Goal: Task Accomplishment & Management: Use online tool/utility

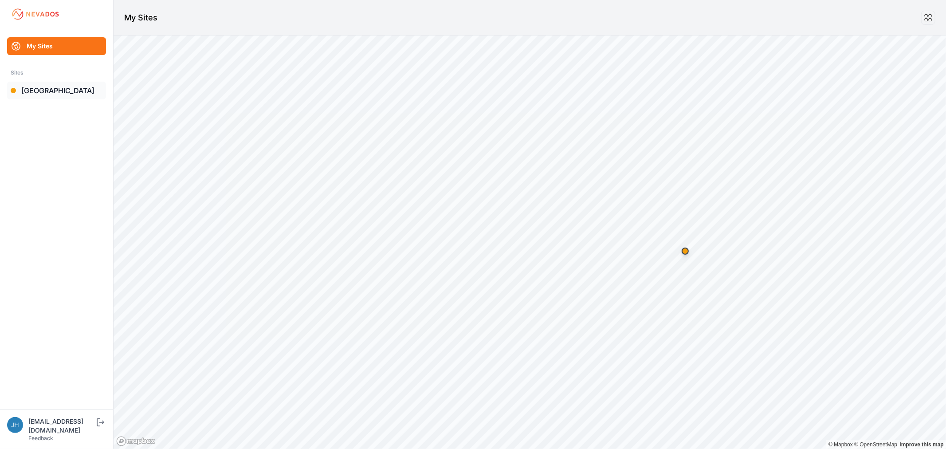
click at [29, 90] on link "[GEOGRAPHIC_DATA]" at bounding box center [56, 91] width 99 height 18
click at [36, 90] on link "[GEOGRAPHIC_DATA]" at bounding box center [56, 91] width 99 height 18
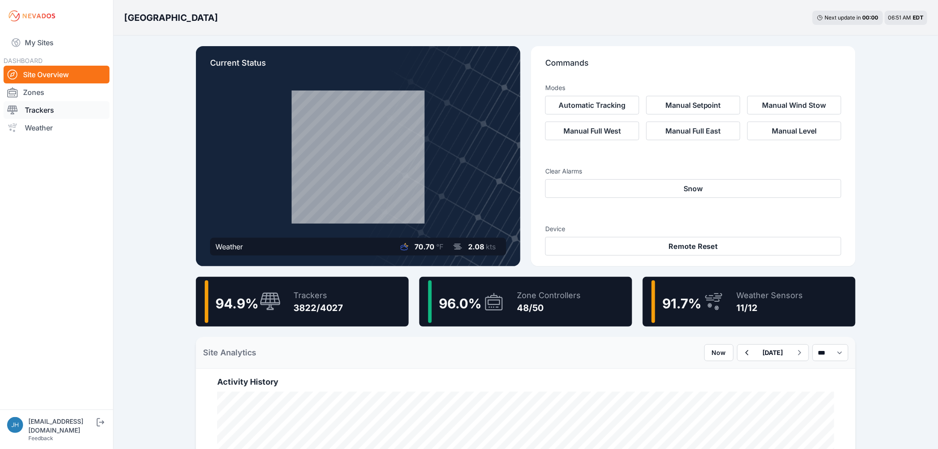
click at [36, 110] on link "Trackers" at bounding box center [57, 110] width 106 height 18
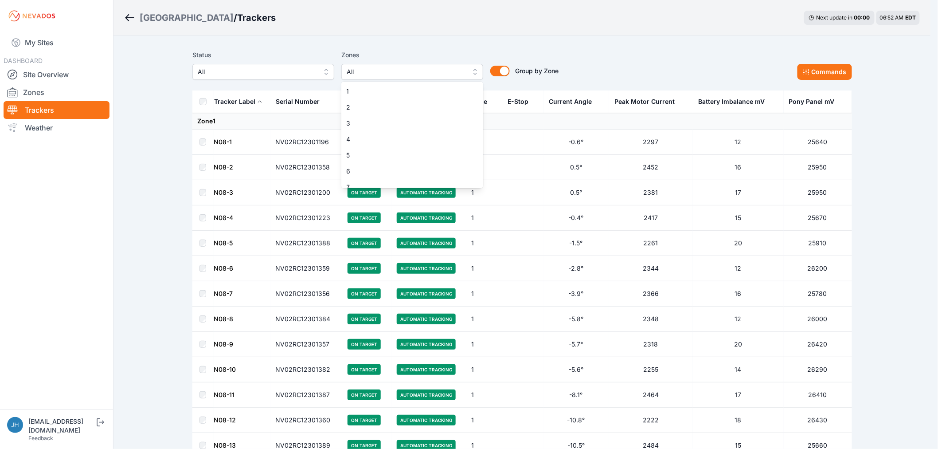
click at [479, 70] on button "All" at bounding box center [413, 72] width 142 height 16
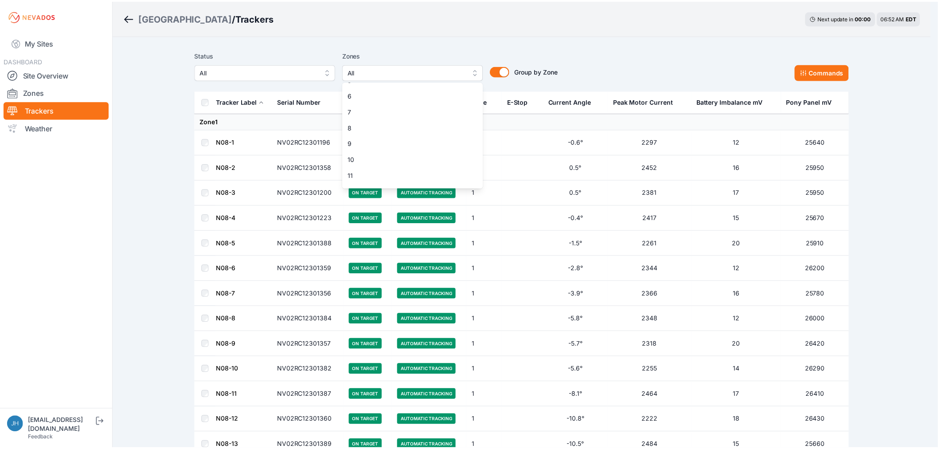
scroll to position [98, 0]
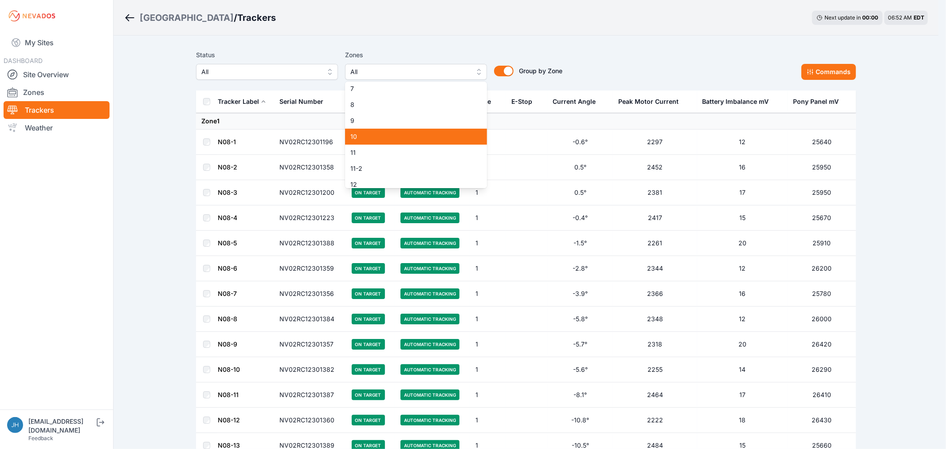
click at [424, 133] on span "10" at bounding box center [410, 136] width 121 height 9
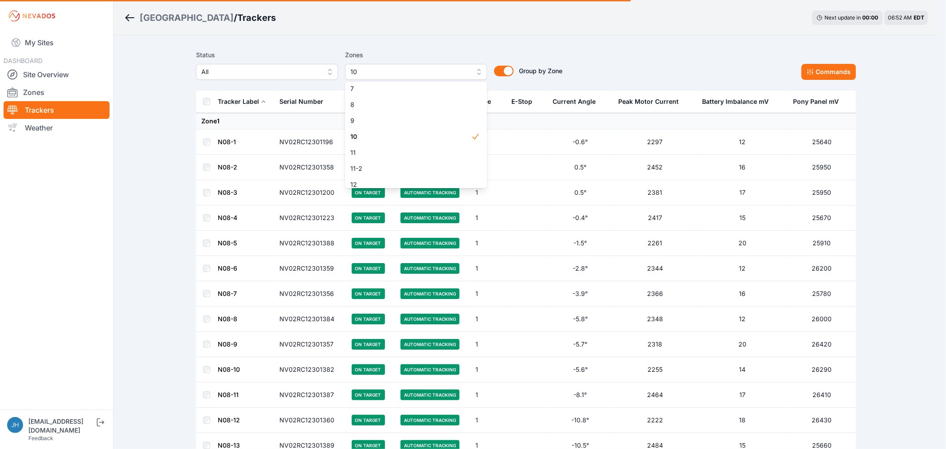
click at [624, 49] on div "Status All Zones 10 1 2 3 4 5 6 7 8 9 10 11 11-2 12 13 14 15 16 17 18 18-2 19 1…" at bounding box center [526, 68] width 660 height 44
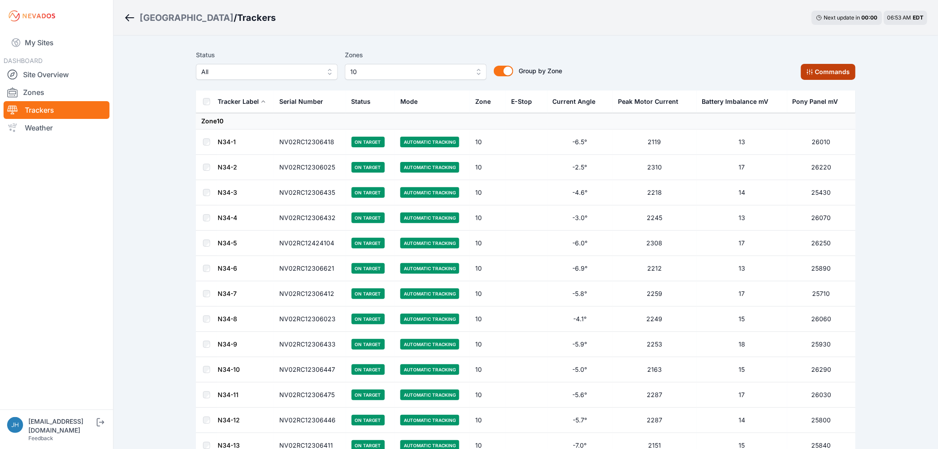
click at [820, 71] on button "Commands" at bounding box center [828, 72] width 55 height 16
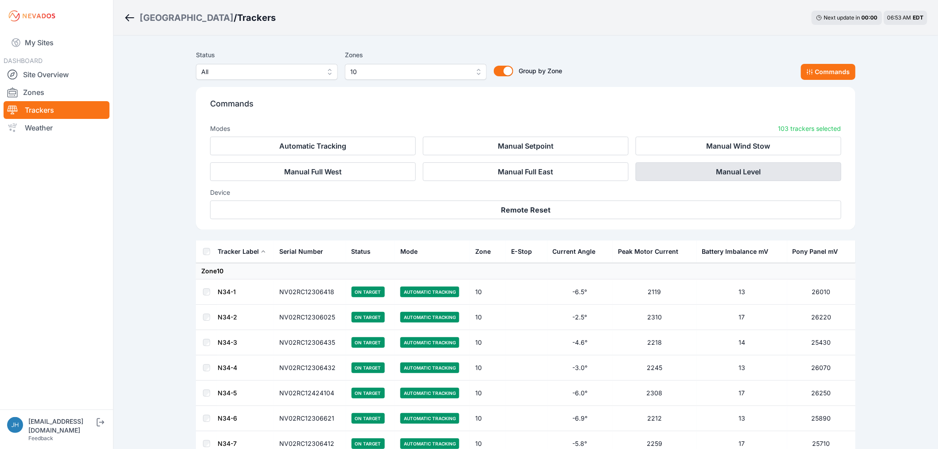
click at [742, 170] on button "Manual Level" at bounding box center [739, 171] width 206 height 19
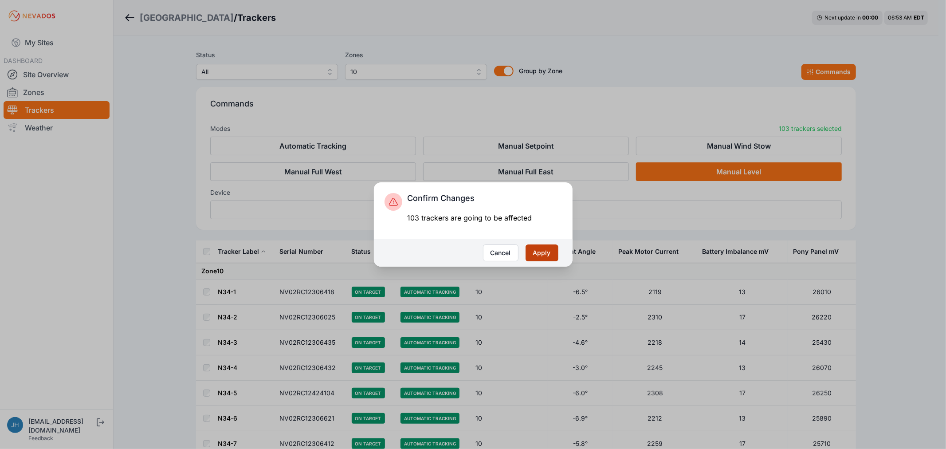
click at [543, 254] on button "Apply" at bounding box center [542, 252] width 33 height 17
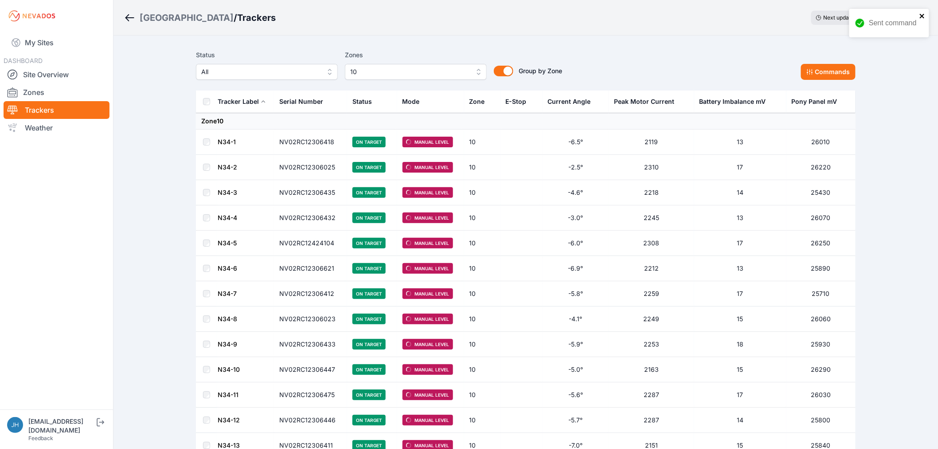
click at [923, 15] on icon "close" at bounding box center [922, 16] width 4 height 4
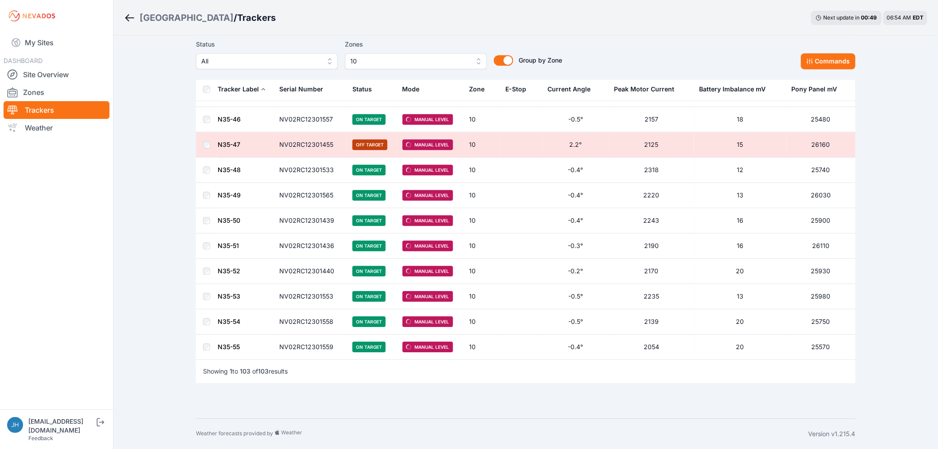
scroll to position [2328, 0]
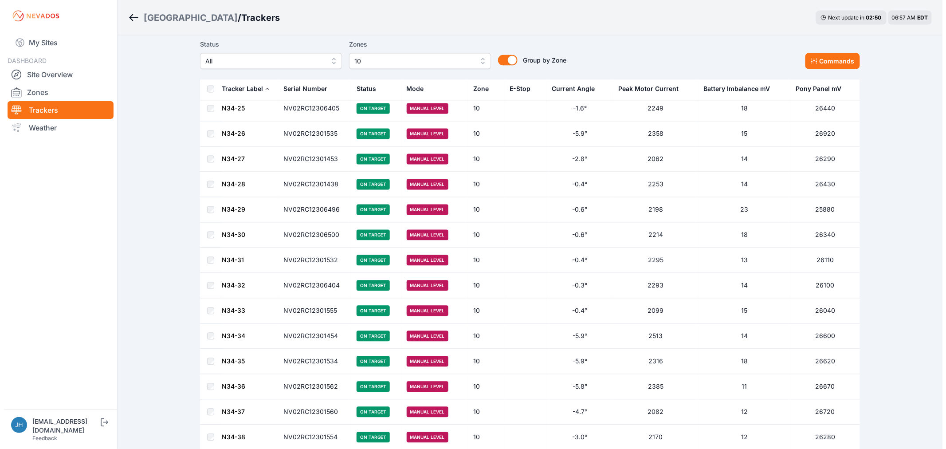
scroll to position [542, 0]
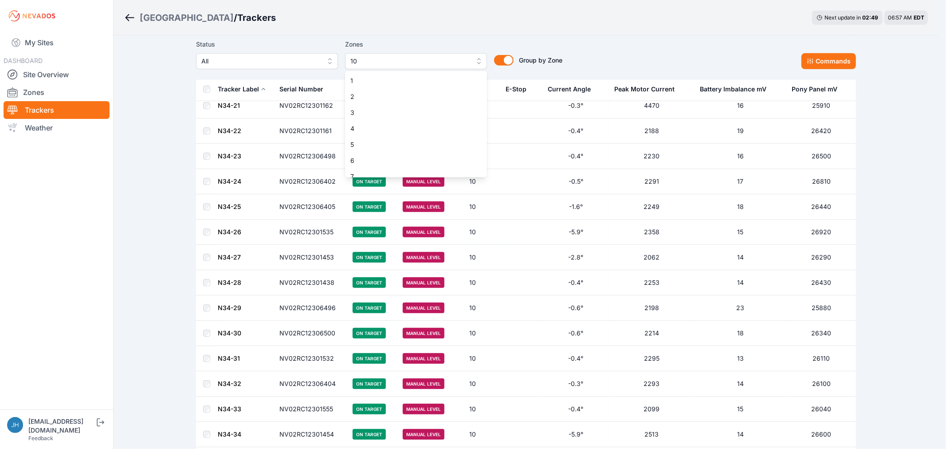
click at [477, 61] on button "10" at bounding box center [416, 61] width 142 height 16
click at [452, 116] on span "10" at bounding box center [410, 120] width 121 height 9
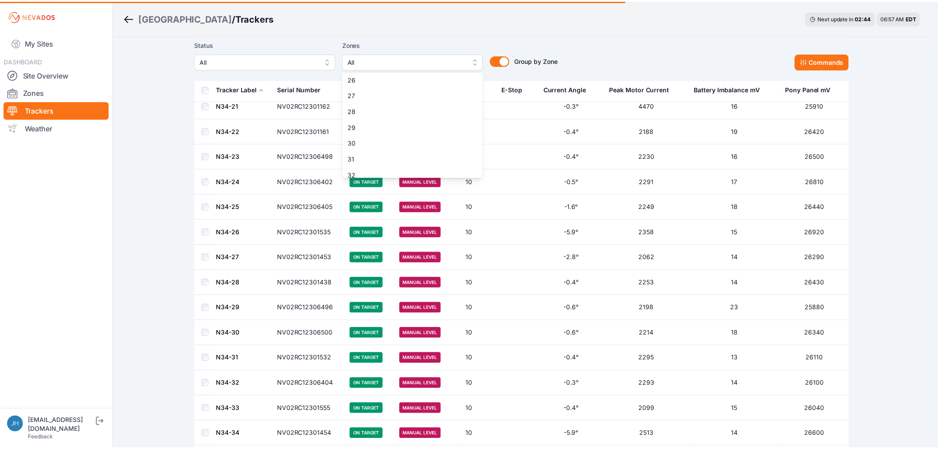
scroll to position [498, 0]
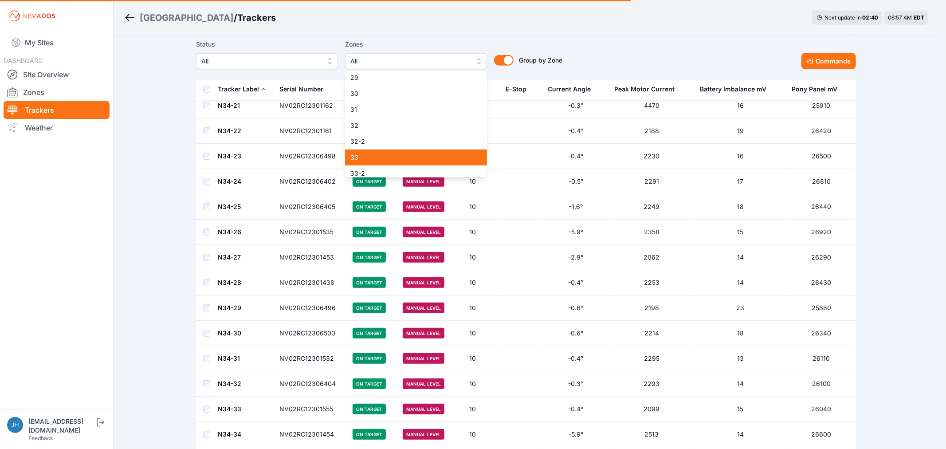
click at [447, 154] on span "33" at bounding box center [410, 157] width 121 height 9
click at [630, 45] on div "Status All Zones 33 1 2 3 4 5 6 7 8 9 10 11 11-2 12 13 14 15 16 17 18 18-2 19 1…" at bounding box center [526, 54] width 660 height 30
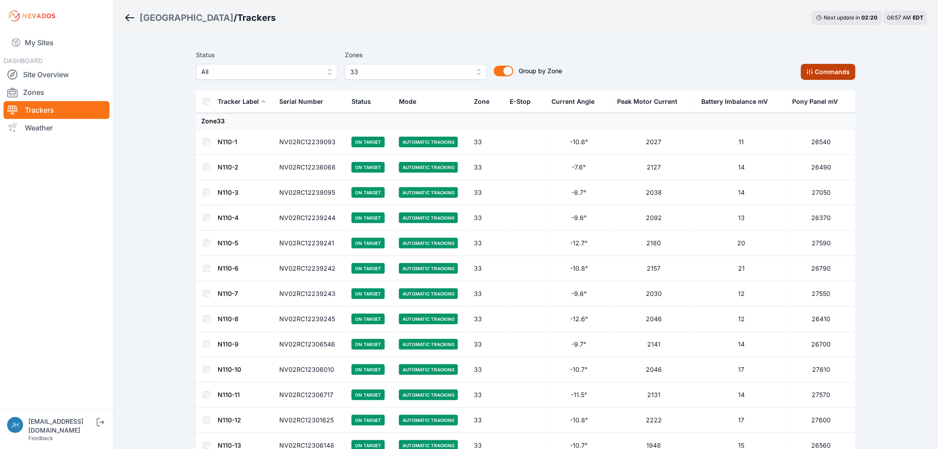
click at [816, 72] on button "Commands" at bounding box center [828, 72] width 55 height 16
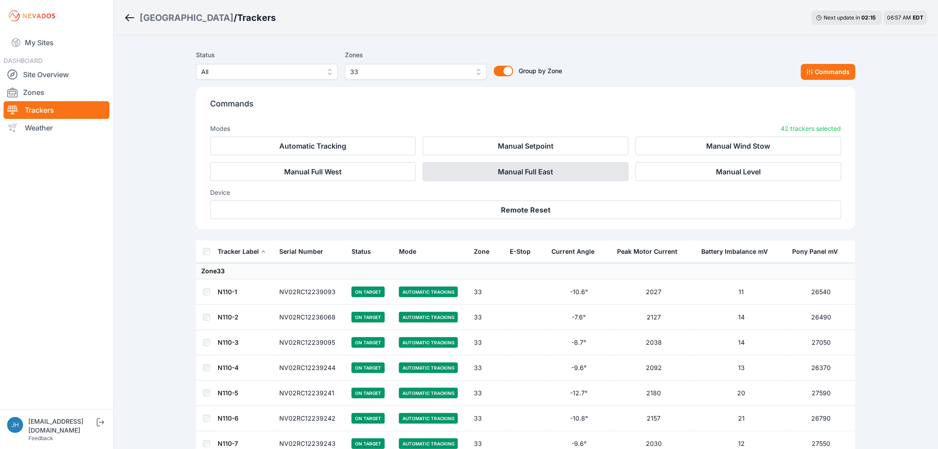
click at [502, 170] on button "Manual Full East" at bounding box center [526, 171] width 206 height 19
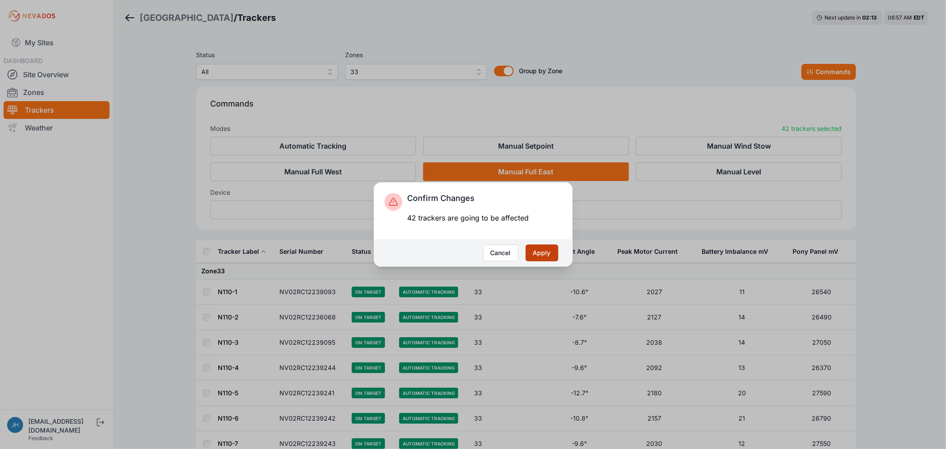
click at [547, 251] on button "Apply" at bounding box center [542, 252] width 33 height 17
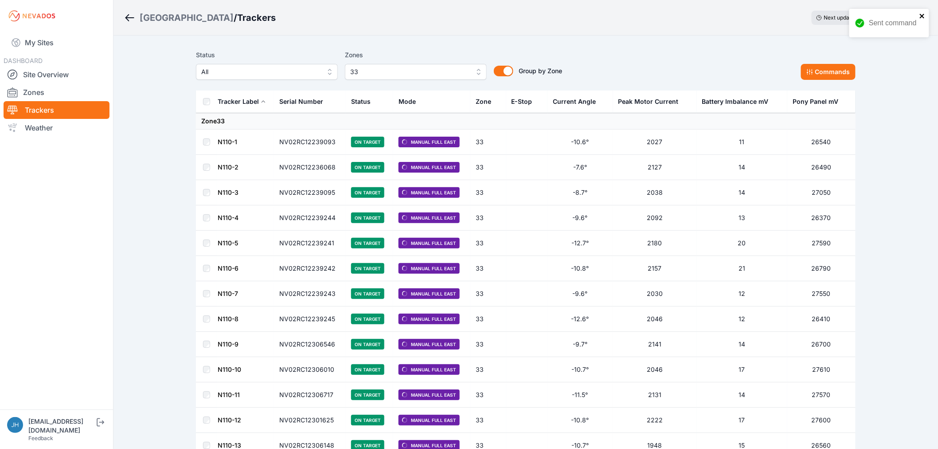
click at [922, 15] on icon "close" at bounding box center [923, 15] width 6 height 7
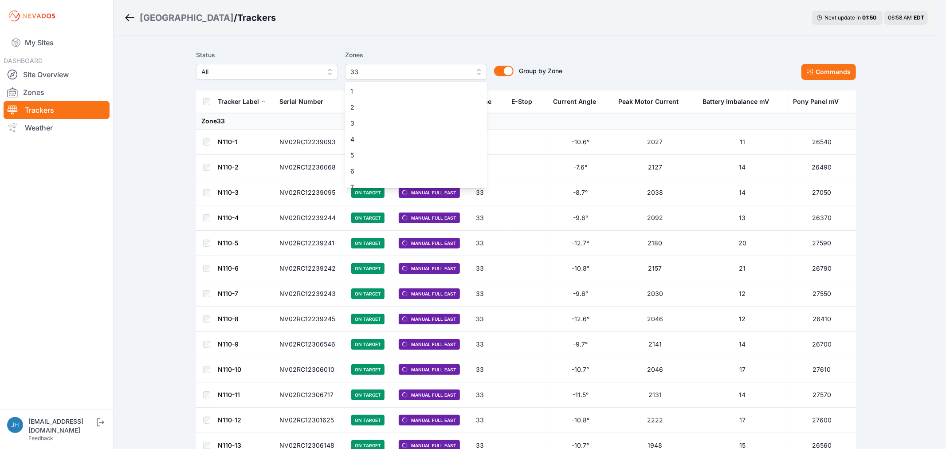
click at [478, 69] on button "33" at bounding box center [416, 72] width 142 height 16
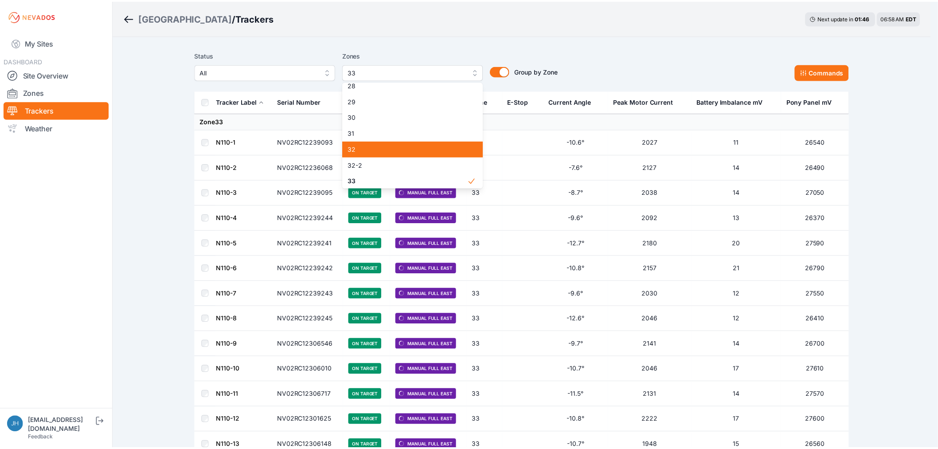
scroll to position [534, 0]
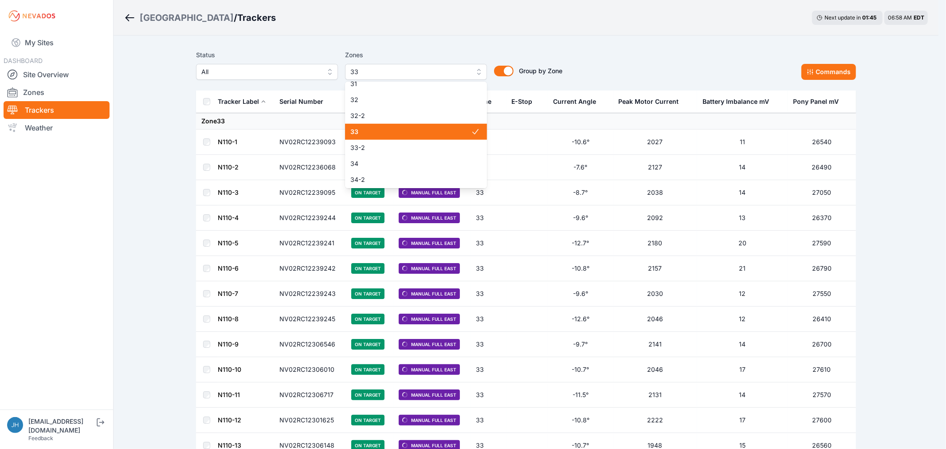
click at [455, 131] on span "33" at bounding box center [410, 131] width 121 height 9
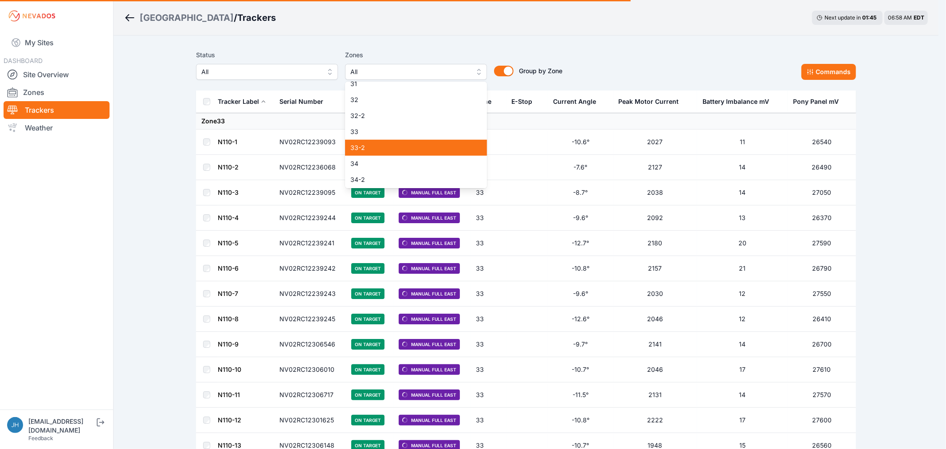
click at [444, 146] on span "33-2" at bounding box center [410, 147] width 121 height 9
click at [621, 67] on div "Status All Zones 33-2 1 2 3 4 5 6 7 8 9 10 11 11-2 12 13 14 15 16 17 18 18-2 19…" at bounding box center [526, 65] width 660 height 30
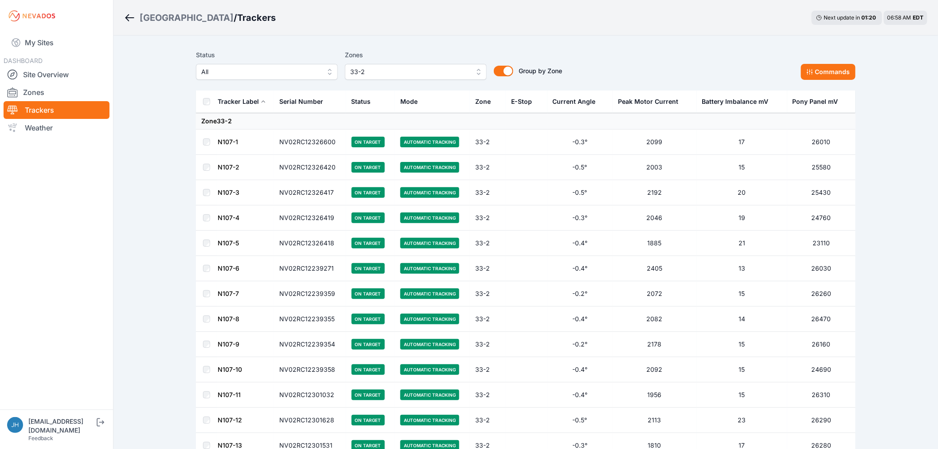
click at [210, 102] on th at bounding box center [206, 101] width 21 height 23
click at [828, 69] on button "Commands" at bounding box center [828, 72] width 55 height 16
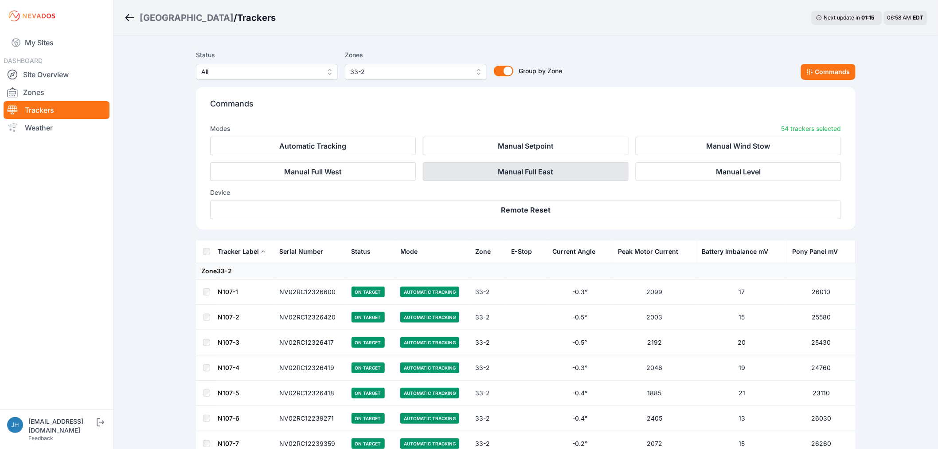
click at [559, 169] on button "Manual Full East" at bounding box center [526, 171] width 206 height 19
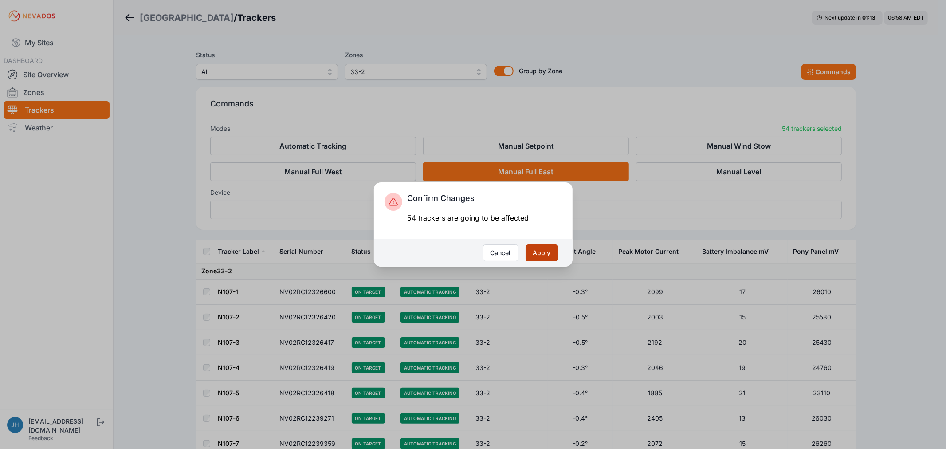
click at [542, 251] on button "Apply" at bounding box center [542, 252] width 33 height 17
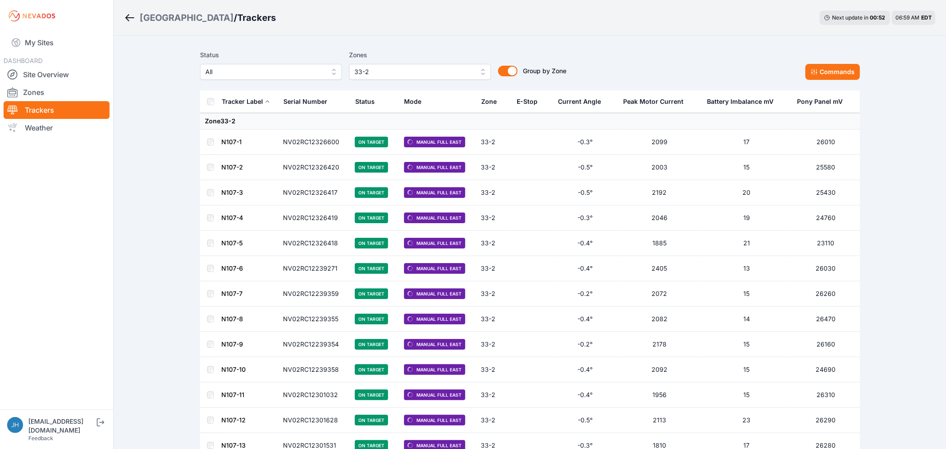
click at [478, 69] on button "33-2" at bounding box center [420, 72] width 142 height 16
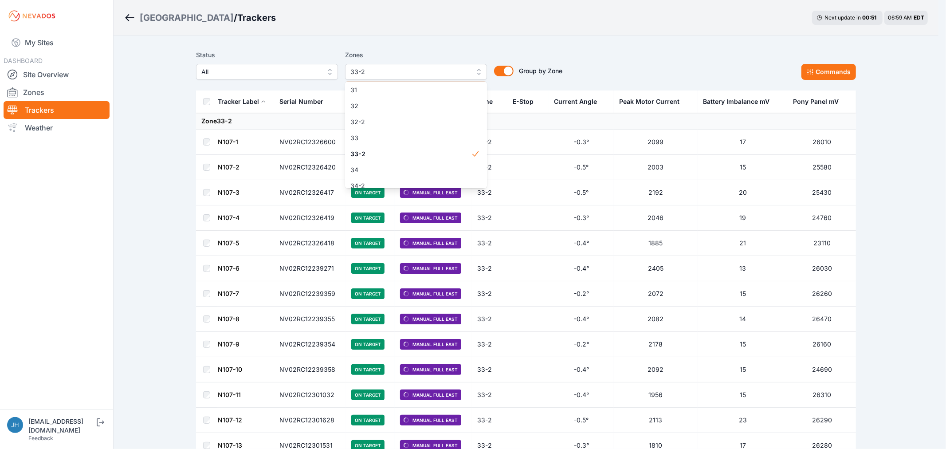
scroll to position [551, 0]
click at [446, 132] on span "33-2" at bounding box center [410, 131] width 121 height 9
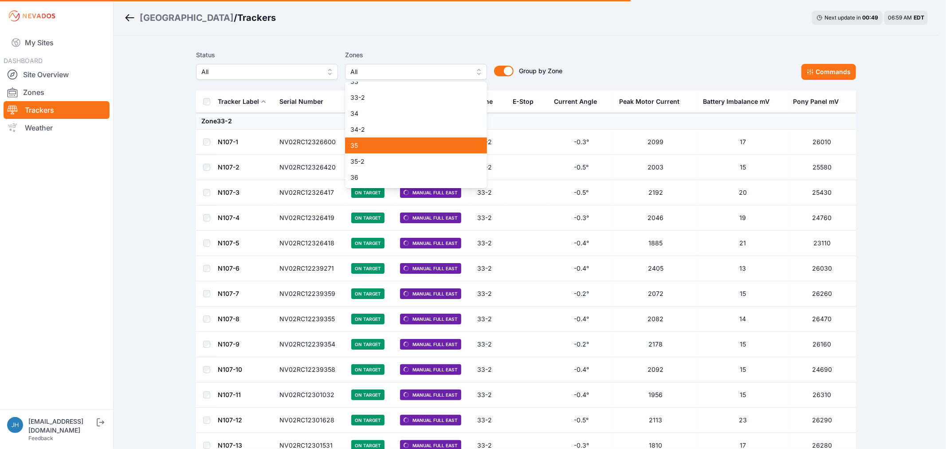
scroll to position [600, 0]
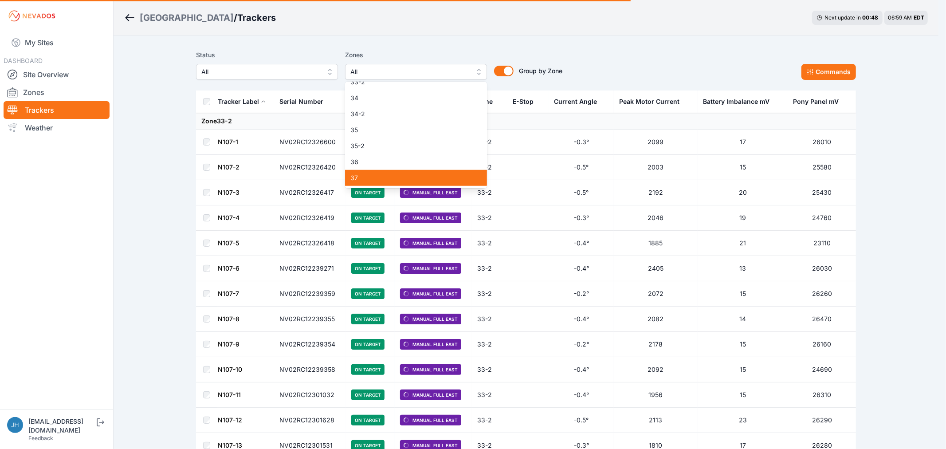
click at [435, 177] on span "37" at bounding box center [410, 177] width 121 height 9
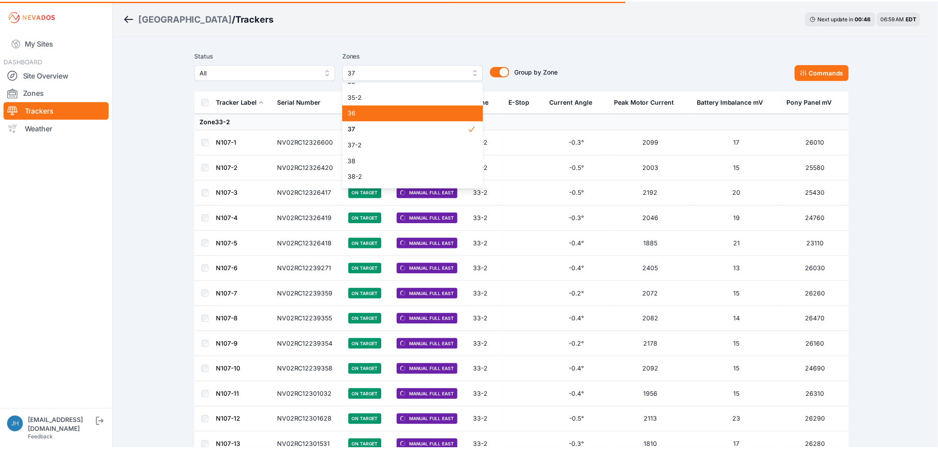
scroll to position [695, 0]
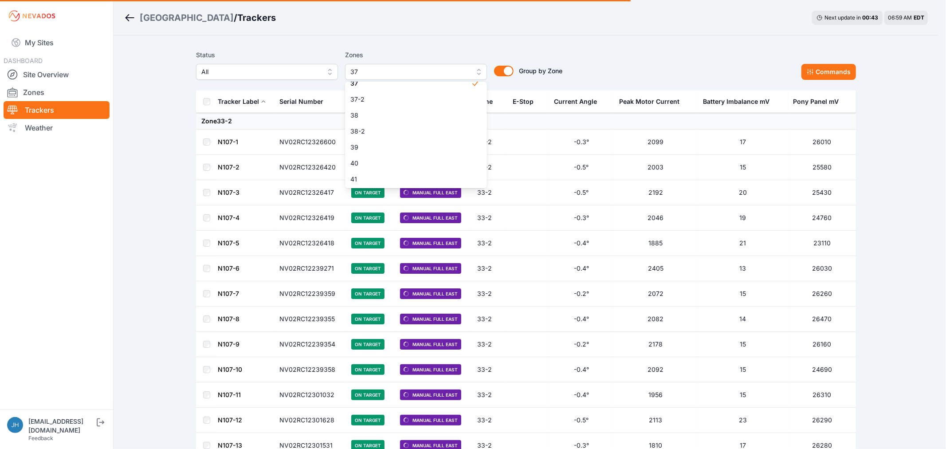
click at [627, 59] on div "Status All Zones 37 1 2 3 4 5 6 7 8 9 10 11 11-2 12 13 14 15 16 17 18 18-2 19 1…" at bounding box center [526, 65] width 660 height 30
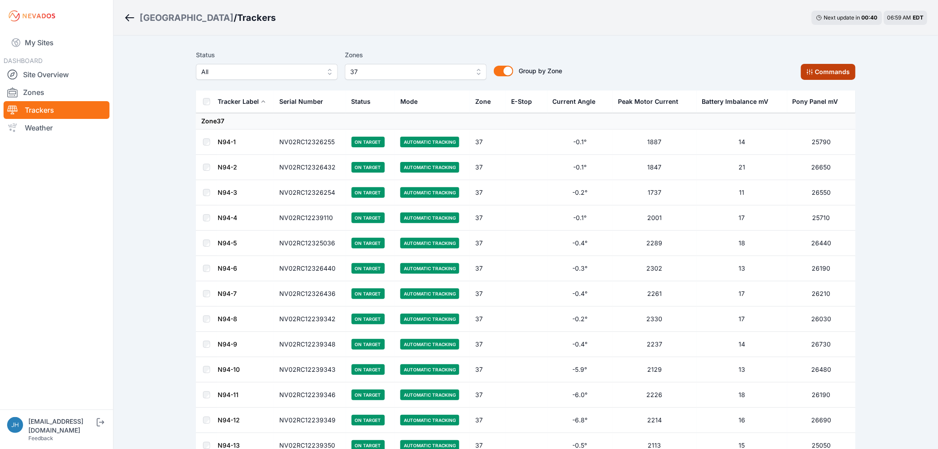
click at [814, 68] on icon at bounding box center [810, 71] width 7 height 7
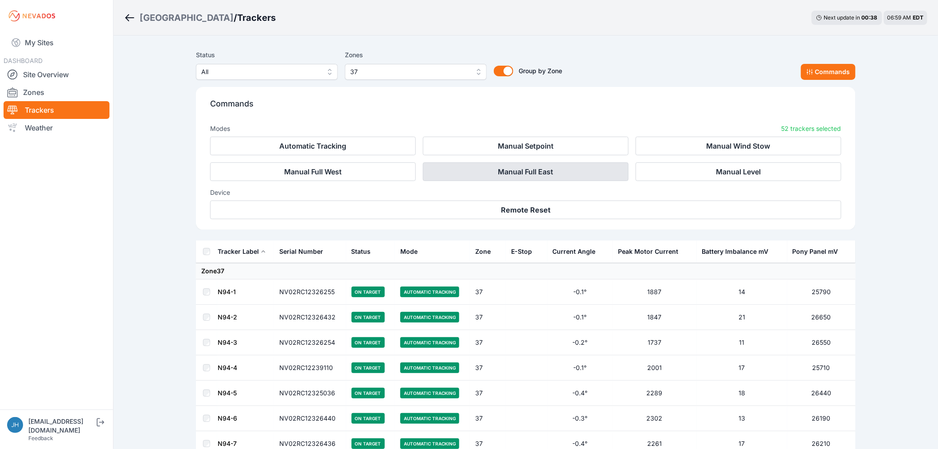
click at [566, 173] on button "Manual Full East" at bounding box center [526, 171] width 206 height 19
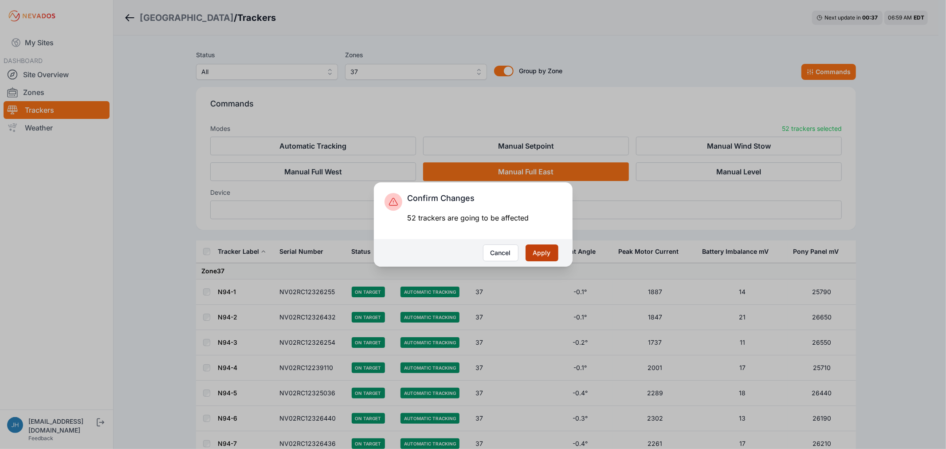
click at [542, 250] on button "Apply" at bounding box center [542, 252] width 33 height 17
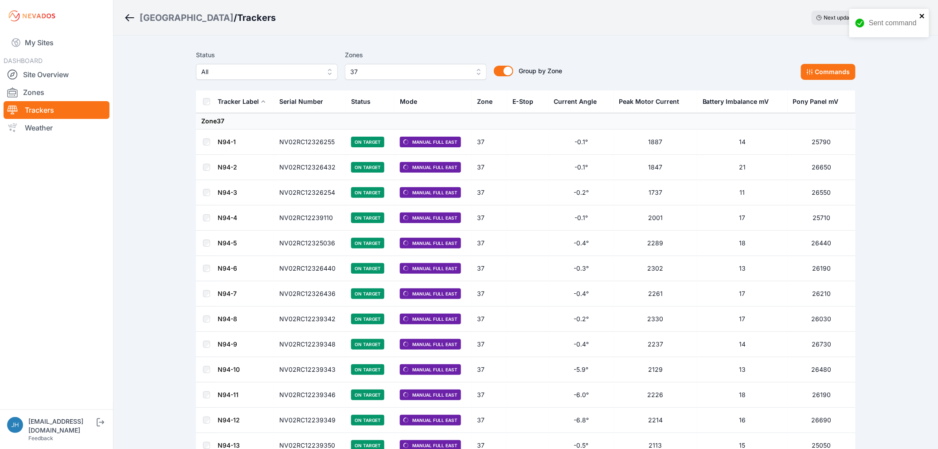
click at [922, 15] on icon "close" at bounding box center [922, 16] width 4 height 4
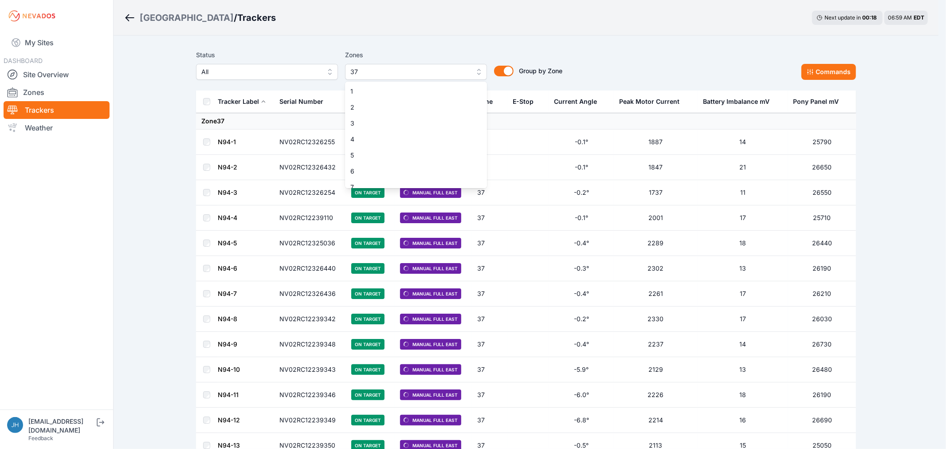
click at [479, 70] on button "37" at bounding box center [416, 72] width 142 height 16
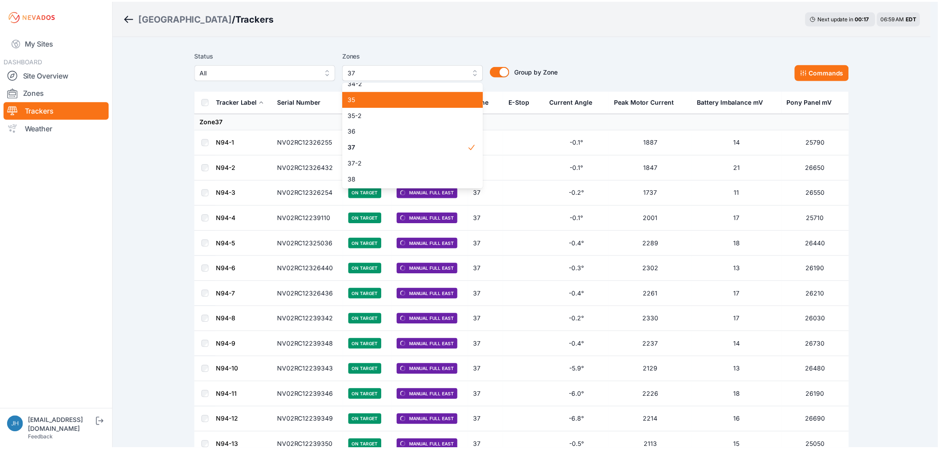
scroll to position [646, 0]
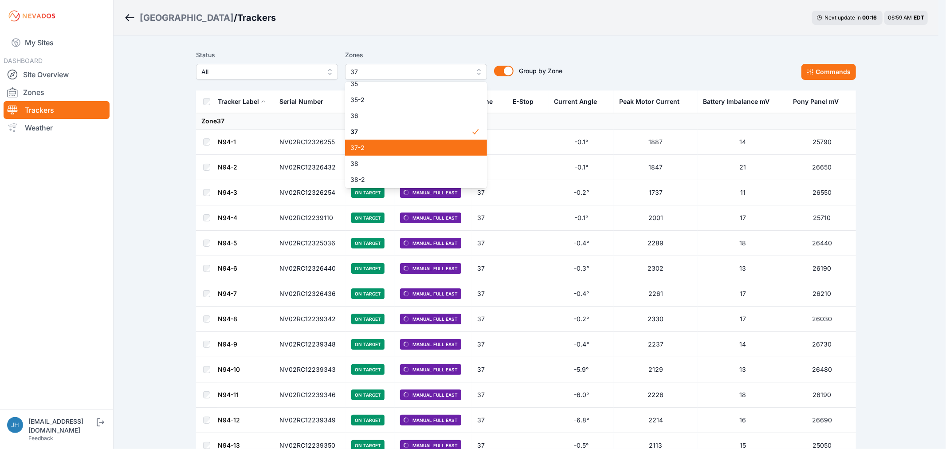
click at [428, 145] on span "37-2" at bounding box center [410, 147] width 121 height 9
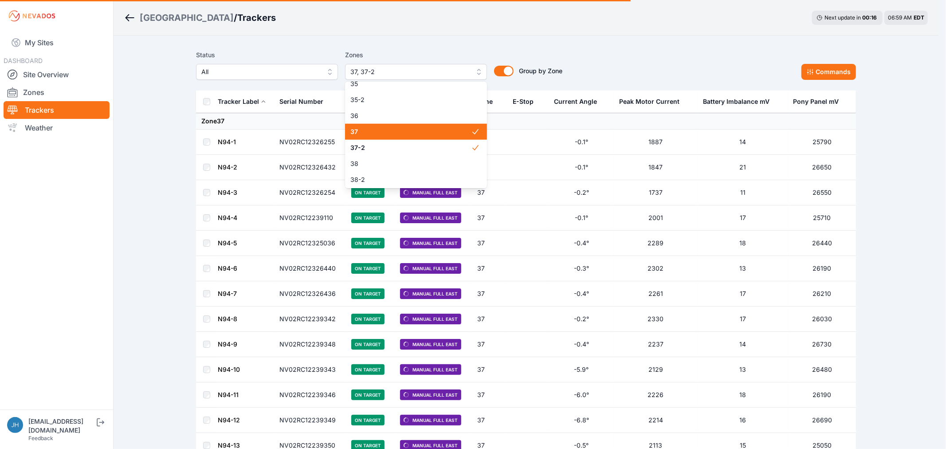
click at [436, 132] on span "37" at bounding box center [410, 131] width 121 height 9
click at [665, 50] on div "Status All Zones 37-2 1 2 3 4 5 6 7 8 9 10 11 11-2 12 13 14 15 16 17 18 18-2 19…" at bounding box center [526, 65] width 660 height 30
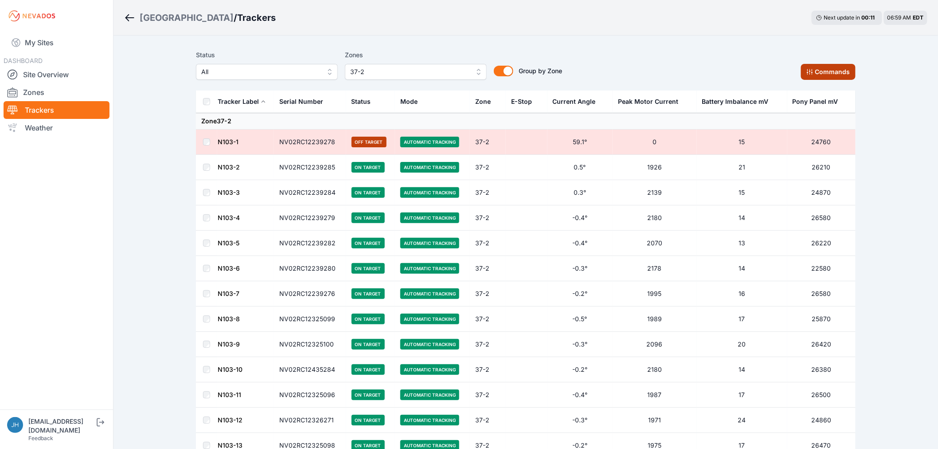
click at [818, 70] on button "Commands" at bounding box center [828, 72] width 55 height 16
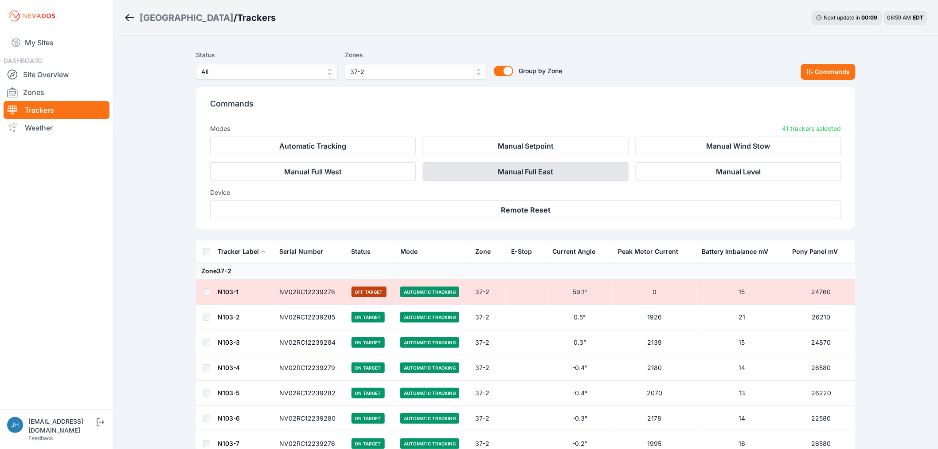
click at [560, 172] on button "Manual Full East" at bounding box center [526, 171] width 206 height 19
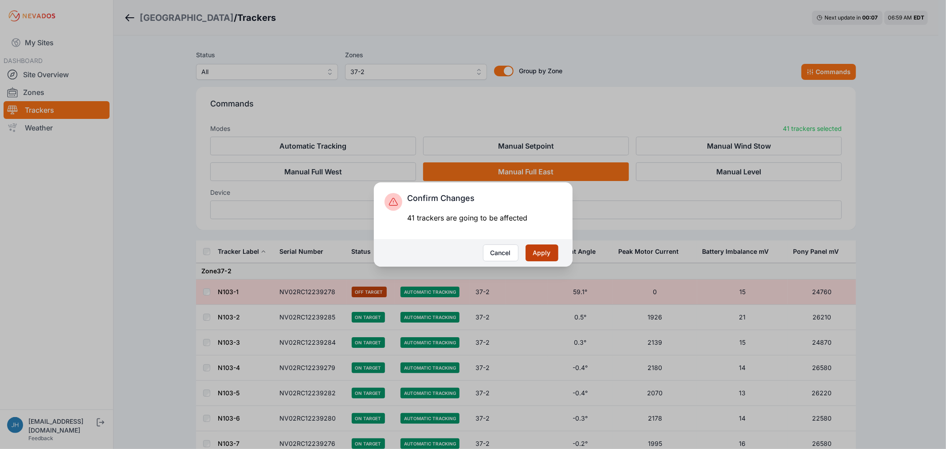
click at [540, 249] on button "Apply" at bounding box center [542, 252] width 33 height 17
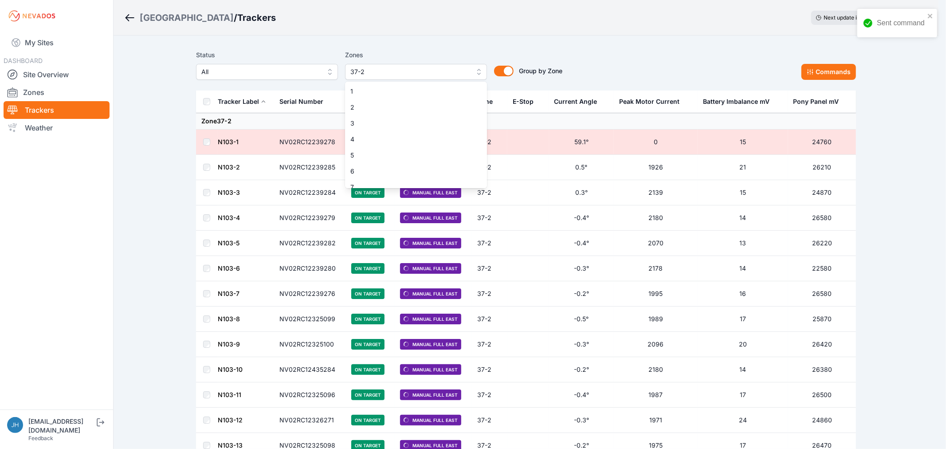
click at [479, 71] on button "37-2" at bounding box center [416, 72] width 142 height 16
click at [471, 178] on icon at bounding box center [475, 181] width 9 height 9
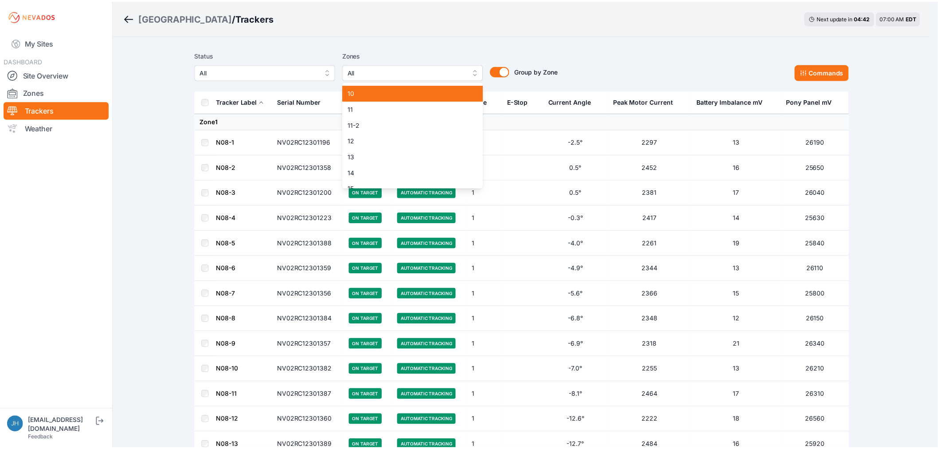
scroll to position [120, 0]
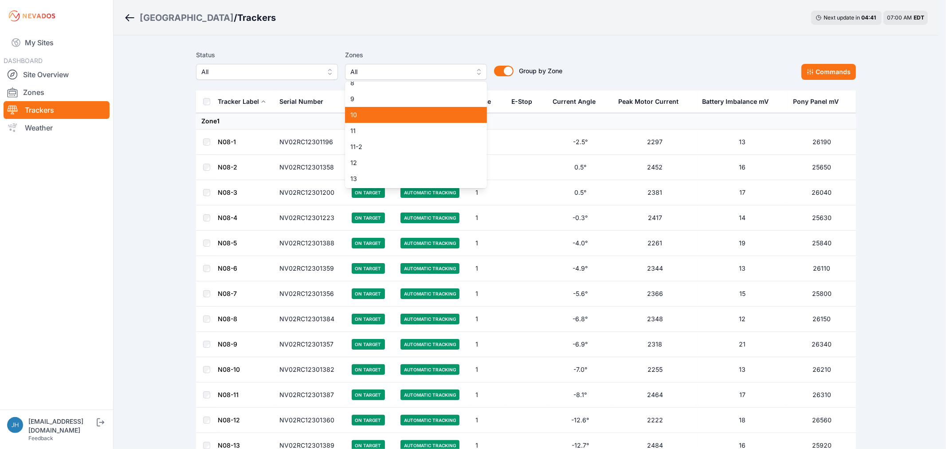
click at [435, 113] on span "10" at bounding box center [410, 114] width 121 height 9
click at [622, 57] on div "Status All Zones 10 1 2 3 4 5 6 7 8 9 10 11 11-2 12 13 14 15 16 17 18 18-2 19 1…" at bounding box center [526, 65] width 660 height 30
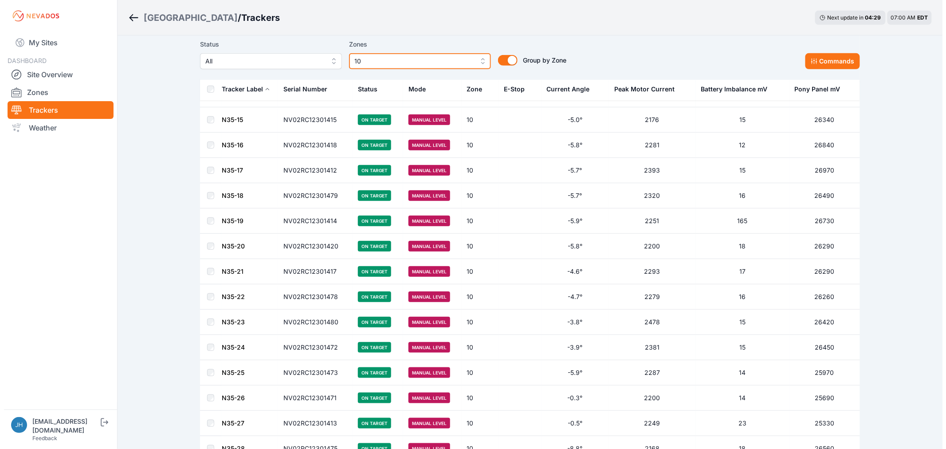
scroll to position [1589, 0]
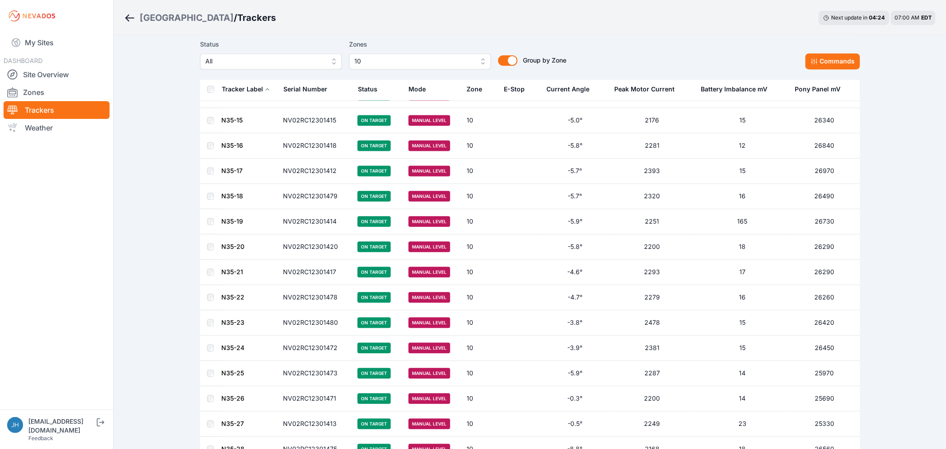
click at [478, 63] on button "10" at bounding box center [420, 61] width 142 height 16
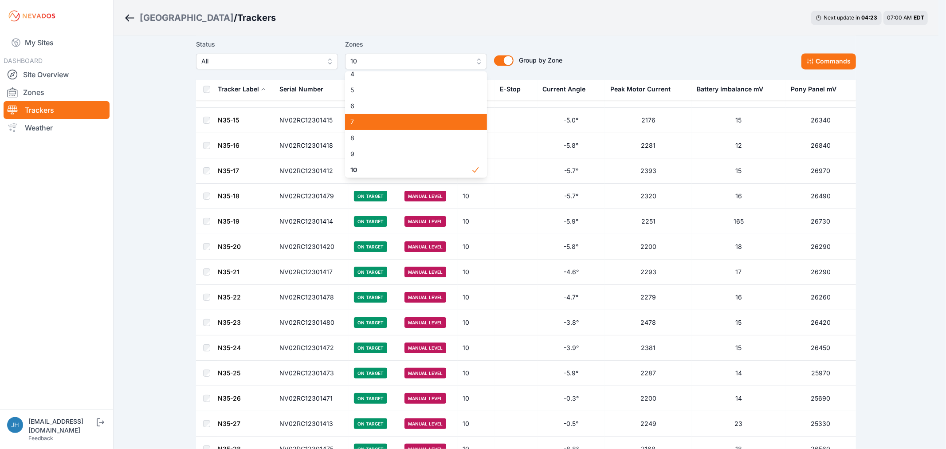
scroll to position [104, 0]
click at [445, 123] on span "10" at bounding box center [410, 120] width 121 height 9
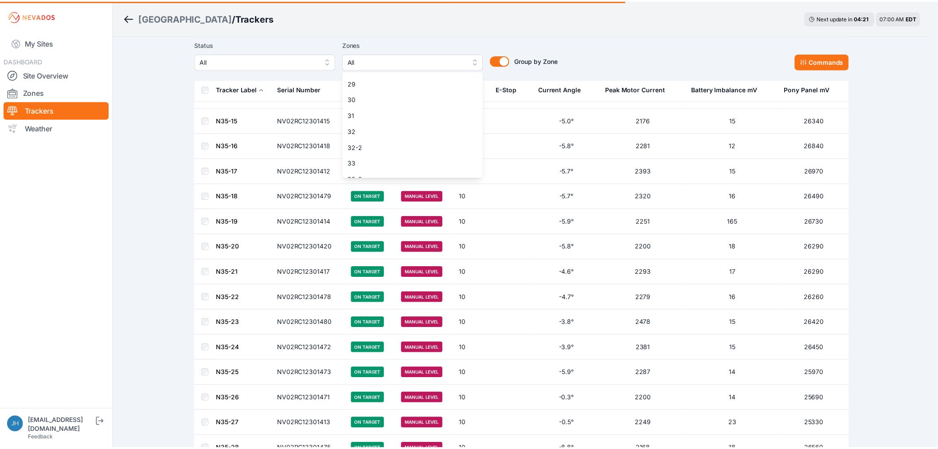
scroll to position [498, 0]
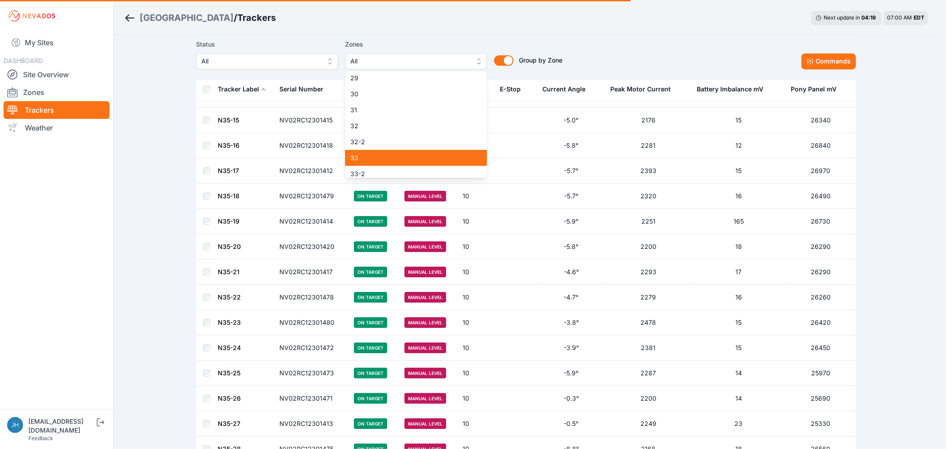
click at [436, 153] on span "33" at bounding box center [410, 157] width 121 height 9
click at [637, 60] on div "Status All Zones 33 1 2 3 4 5 6 7 8 9 10 11 11-2 12 13 14 15 16 17 18 18-2 19 1…" at bounding box center [526, 54] width 660 height 30
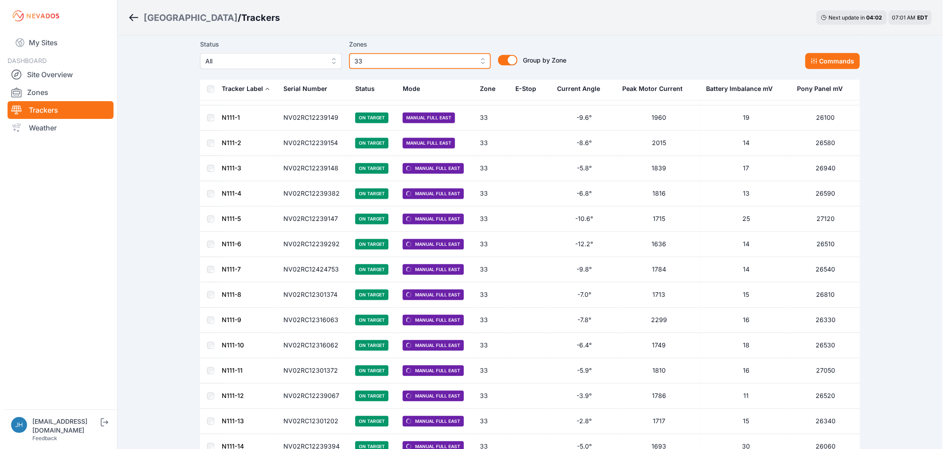
scroll to position [587, 0]
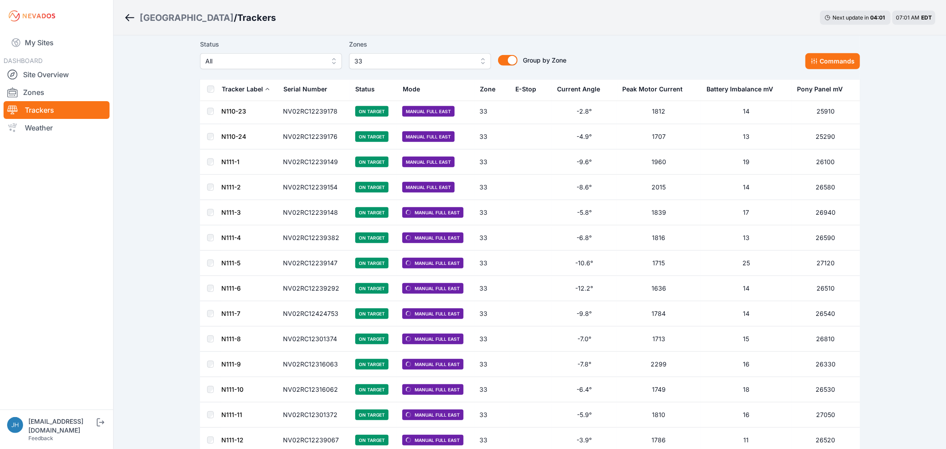
click at [480, 60] on button "33" at bounding box center [420, 61] width 142 height 16
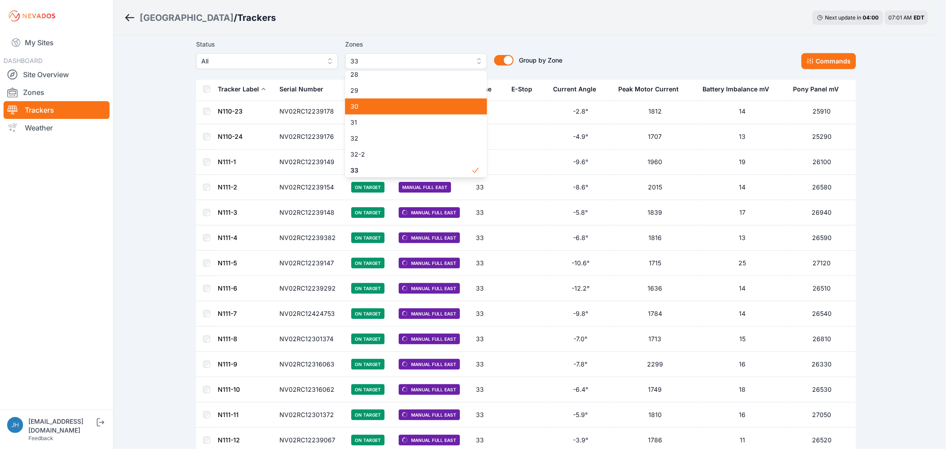
scroll to position [534, 0]
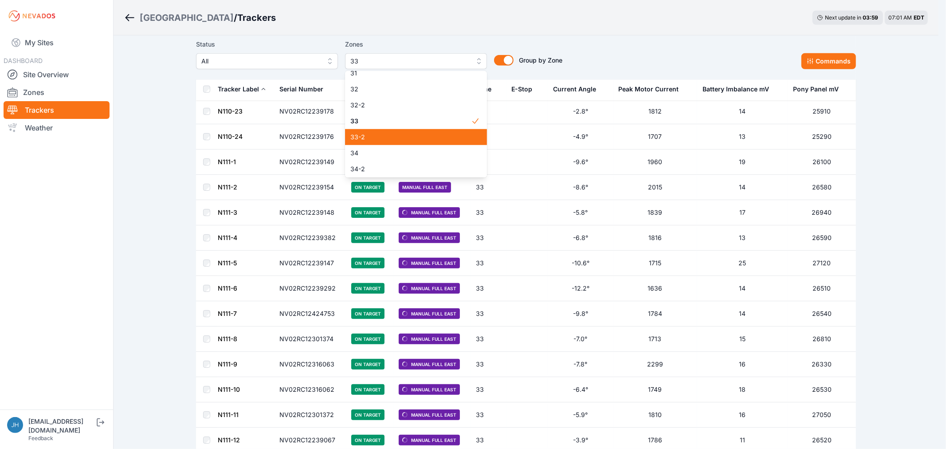
click at [442, 130] on div "33-2" at bounding box center [416, 137] width 142 height 16
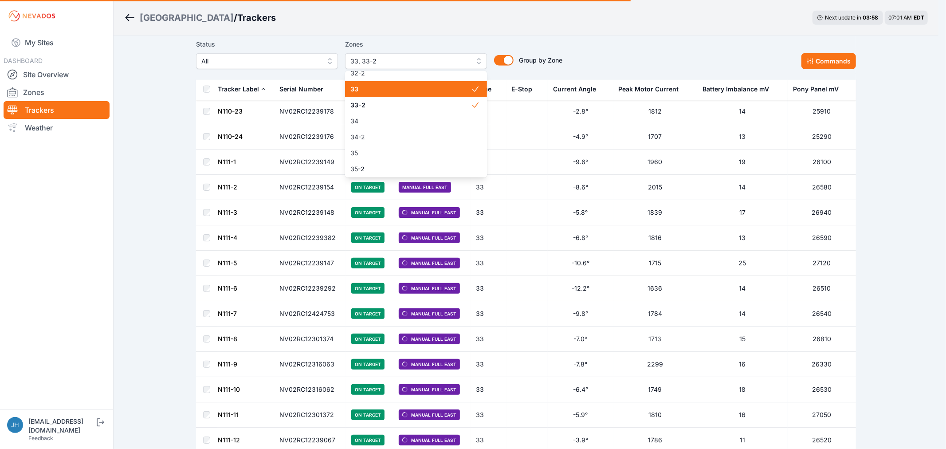
scroll to position [584, 0]
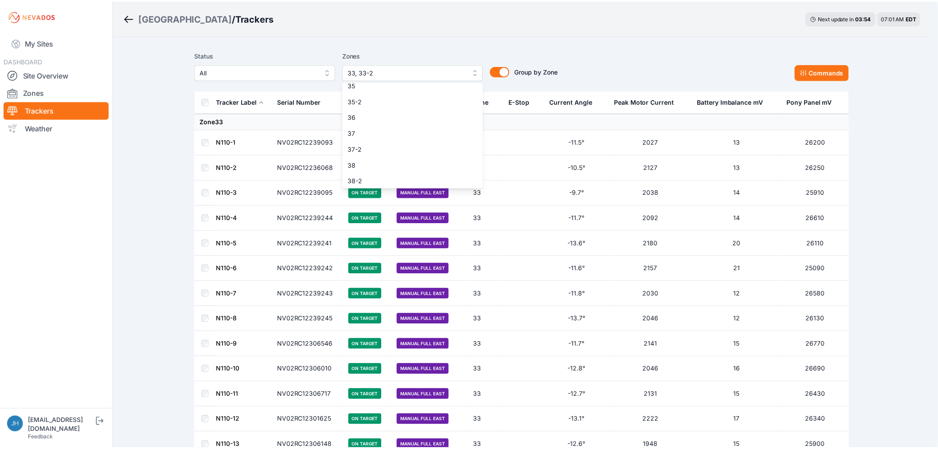
scroll to position [682, 0]
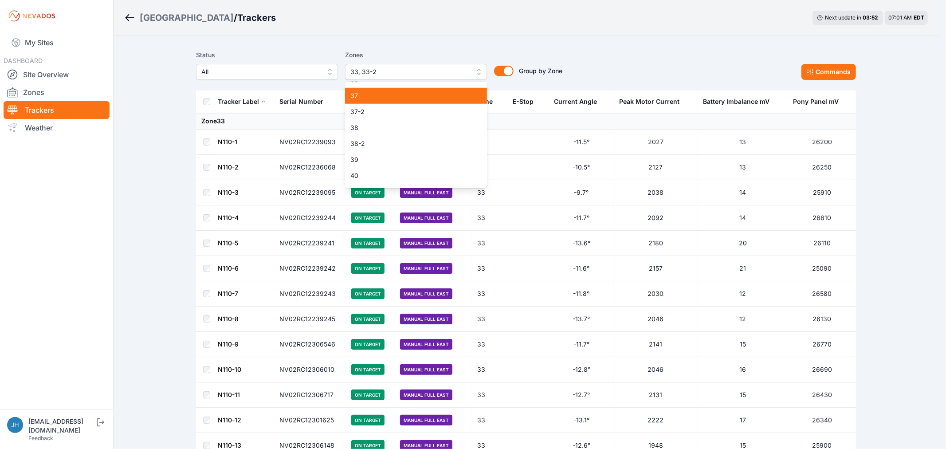
click at [430, 92] on span "37" at bounding box center [410, 95] width 121 height 9
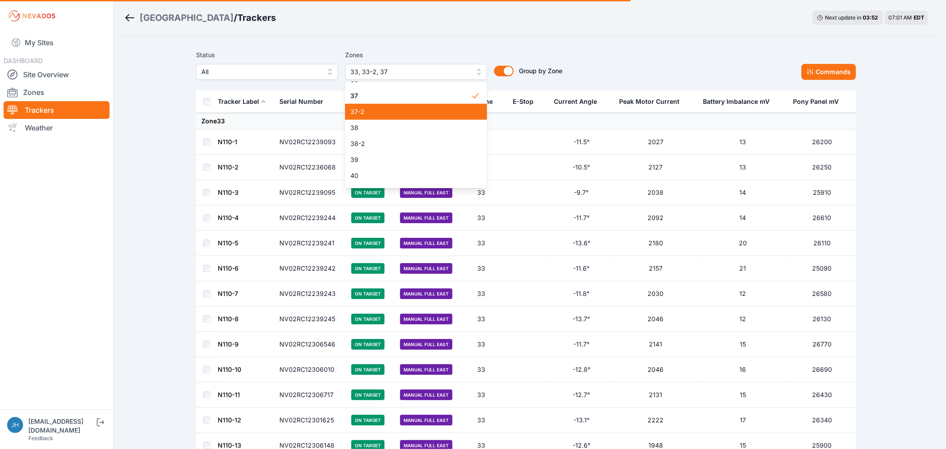
click at [426, 109] on span "37-2" at bounding box center [410, 111] width 121 height 9
click at [659, 51] on div "Status All Zones 33, 33-2, 37, 37-2 1 2 3 4 5 6 7 8 9 10 11 11-2 12 13 14 15 16…" at bounding box center [526, 65] width 660 height 30
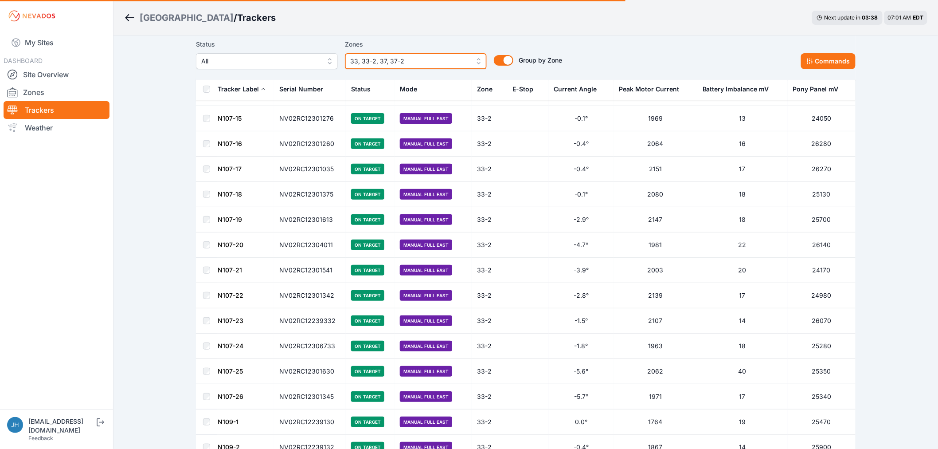
scroll to position [1428, 0]
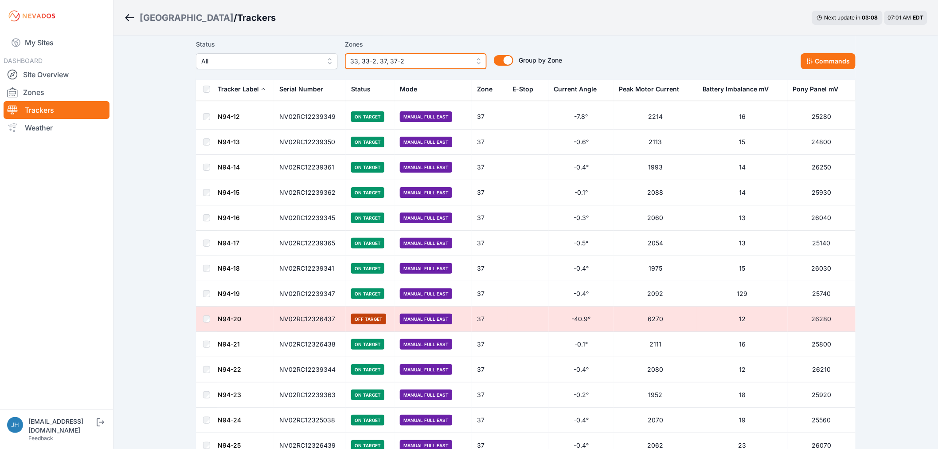
scroll to position [2760, 0]
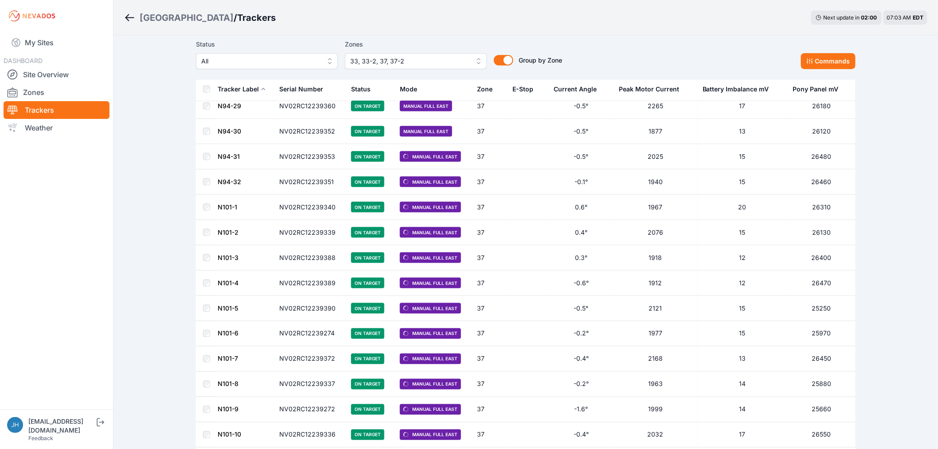
scroll to position [3203, 0]
